Goal: Entertainment & Leisure: Consume media (video, audio)

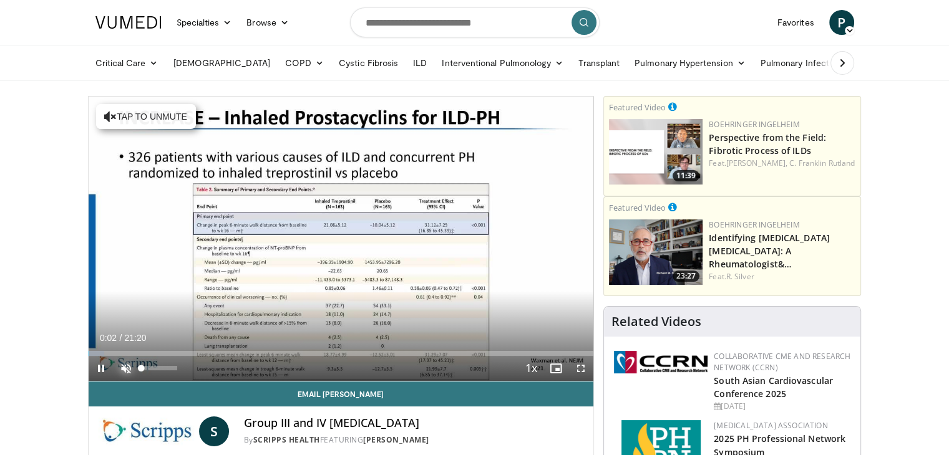
click at [125, 370] on span "Video Player" at bounding box center [126, 368] width 25 height 25
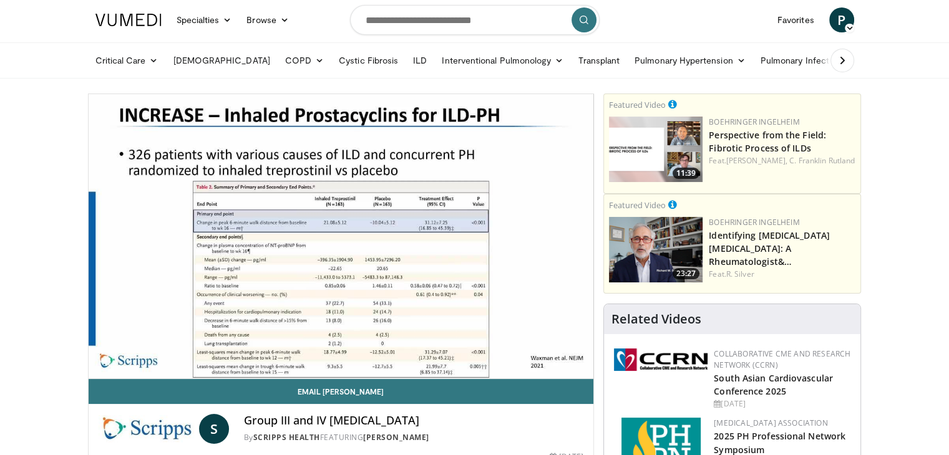
scroll to position [5, 0]
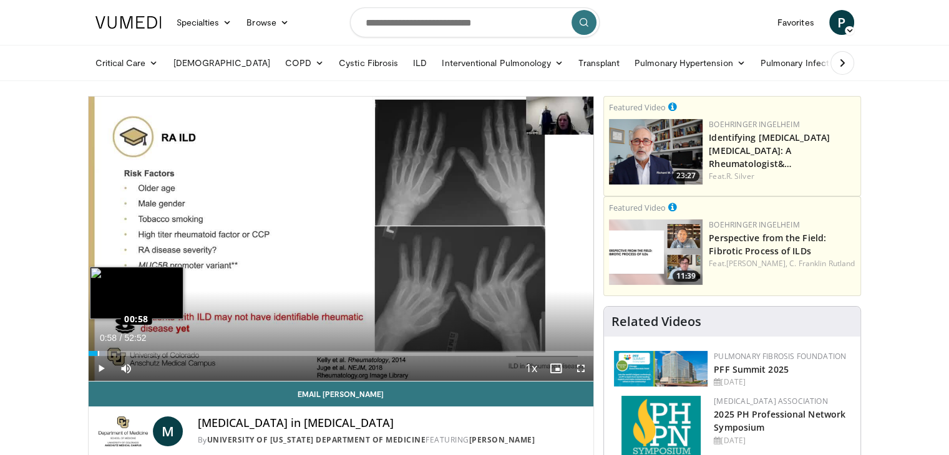
click at [97, 352] on div "Loaded : 3.44% 00:54 00:58" at bounding box center [341, 353] width 505 height 5
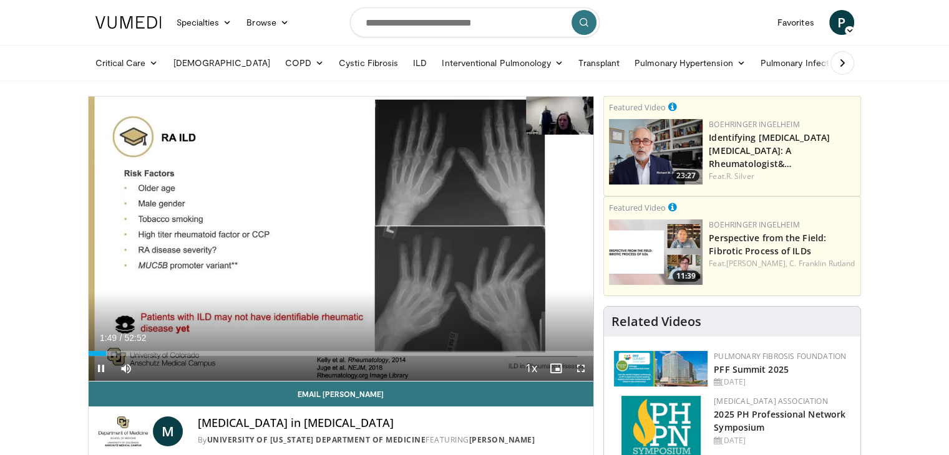
drag, startPoint x: 102, startPoint y: 353, endPoint x: 129, endPoint y: 353, distance: 27.5
click at [130, 353] on video-js "**********" at bounding box center [341, 239] width 505 height 285
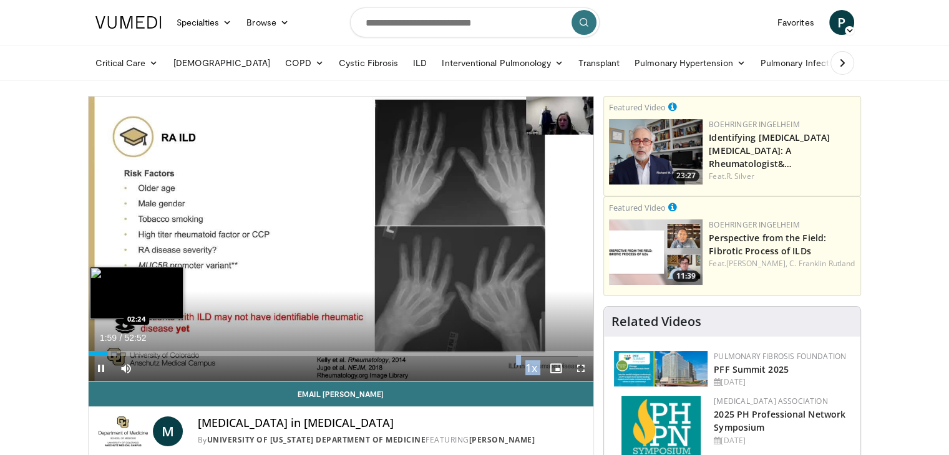
click at [110, 354] on video-js "**********" at bounding box center [341, 239] width 505 height 285
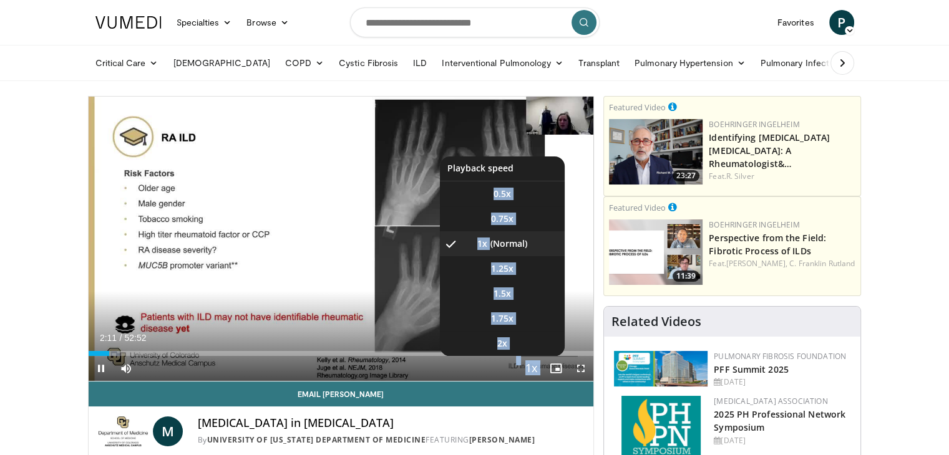
click at [532, 365] on span "Video Player" at bounding box center [530, 369] width 17 height 25
click at [502, 268] on span "1.25x" at bounding box center [502, 269] width 22 height 12
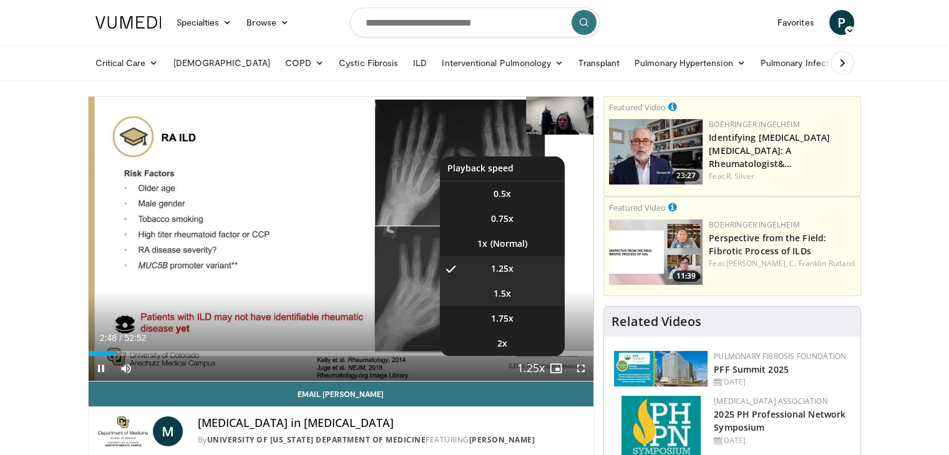
click at [500, 290] on span "1.5x" at bounding box center [501, 294] width 17 height 12
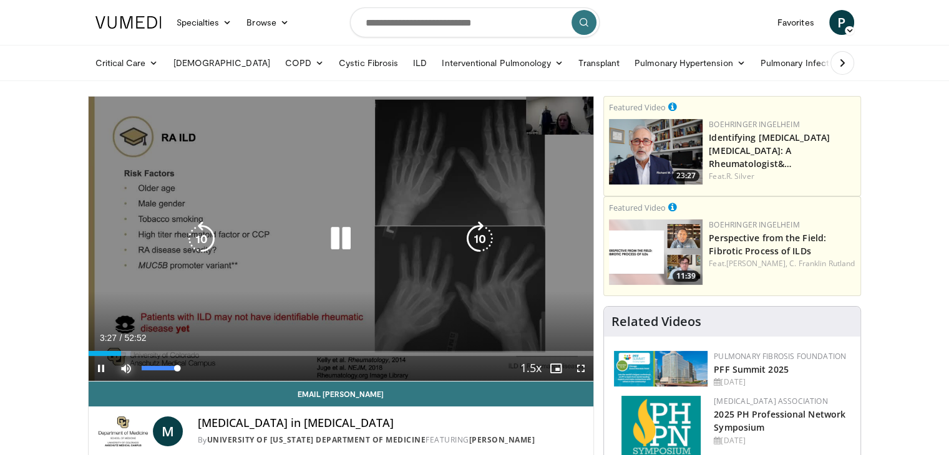
click at [126, 356] on span "Video Player" at bounding box center [126, 368] width 25 height 25
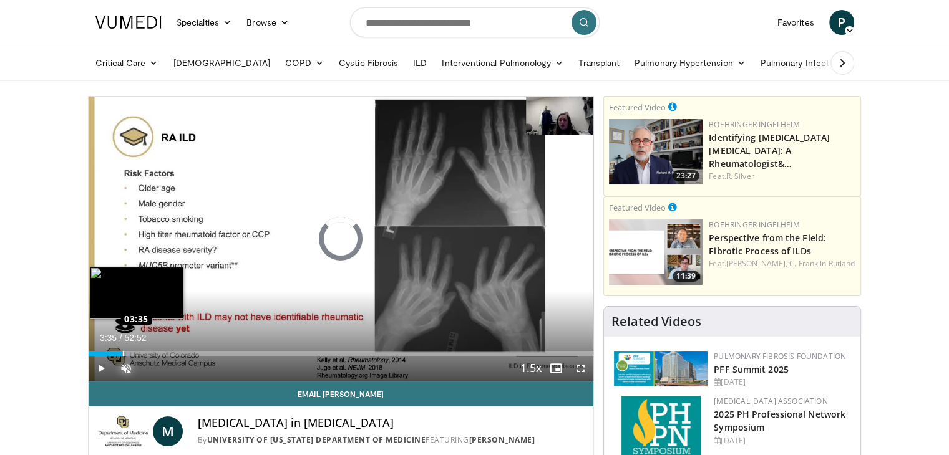
click at [122, 353] on div "Loaded : 8.51% 03:35 03:35" at bounding box center [341, 353] width 505 height 5
drag, startPoint x: 122, startPoint y: 353, endPoint x: 137, endPoint y: 354, distance: 14.4
click at [137, 354] on div "Progress Bar" at bounding box center [137, 353] width 1 height 5
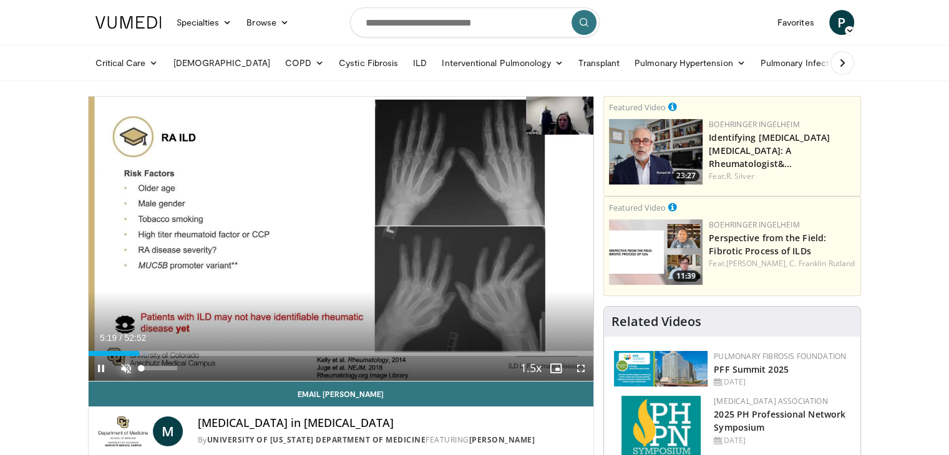
click at [120, 369] on span "Video Player" at bounding box center [126, 368] width 25 height 25
